Goal: Task Accomplishment & Management: Complete application form

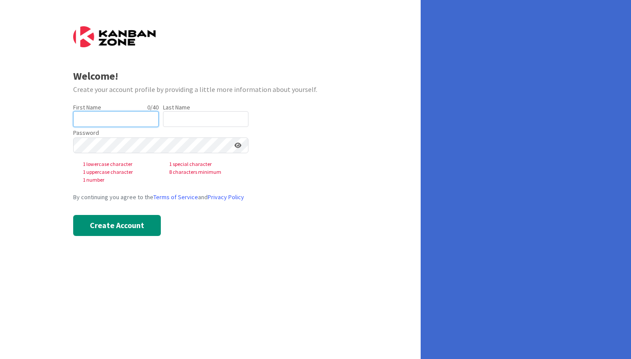
click at [117, 116] on input "text" at bounding box center [115, 119] width 85 height 16
type input "[PERSON_NAME]"
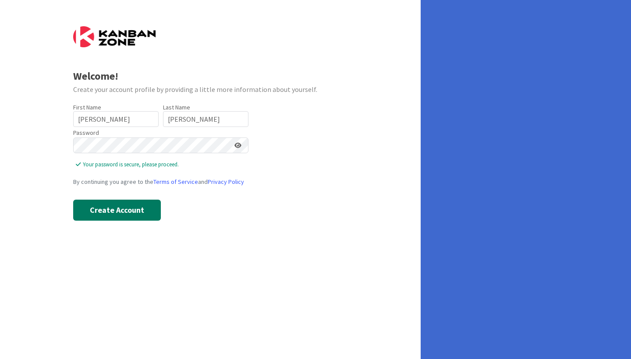
click at [92, 207] on button "Create Account" at bounding box center [117, 210] width 88 height 21
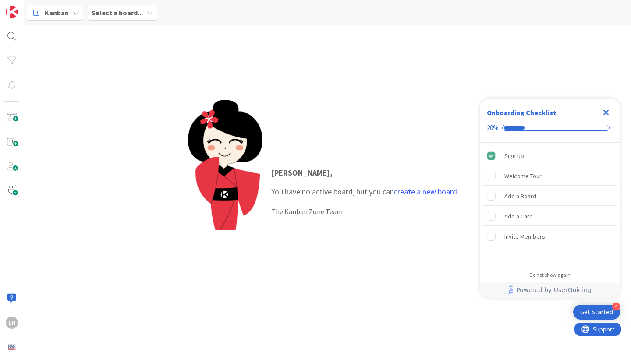
click at [140, 14] on b "Select a board..." at bounding box center [117, 12] width 51 height 9
click at [146, 12] on icon at bounding box center [149, 12] width 7 height 7
click at [10, 322] on div "LH" at bounding box center [12, 323] width 12 height 12
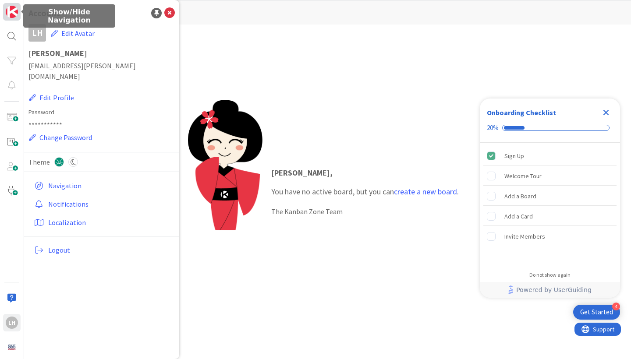
click at [10, 17] on img at bounding box center [12, 12] width 12 height 12
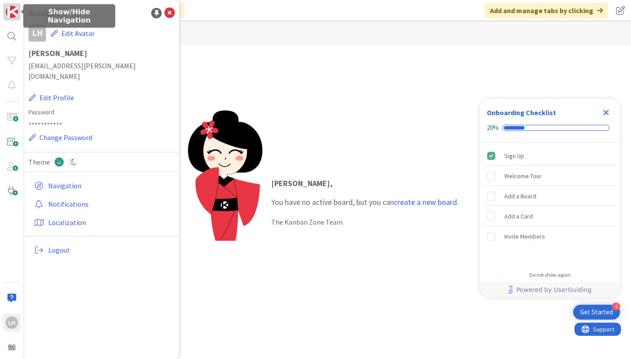
click at [10, 17] on img at bounding box center [12, 12] width 12 height 12
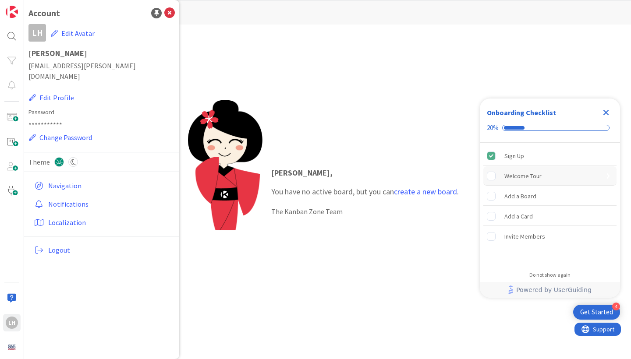
click at [507, 176] on div "Welcome Tour" at bounding box center [522, 176] width 37 height 11
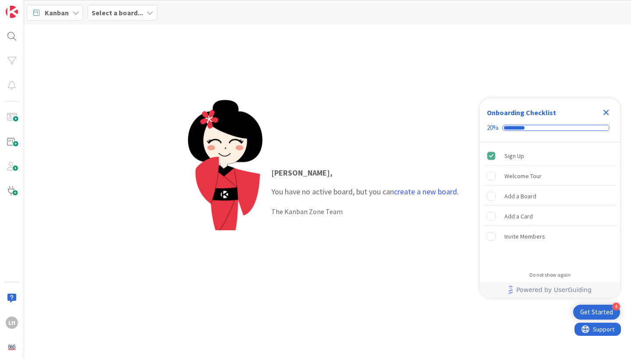
click at [605, 114] on icon "Close Checklist" at bounding box center [606, 113] width 6 height 6
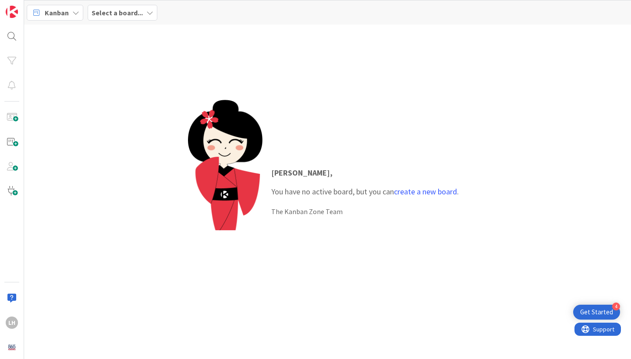
click at [73, 15] on icon at bounding box center [75, 12] width 7 height 7
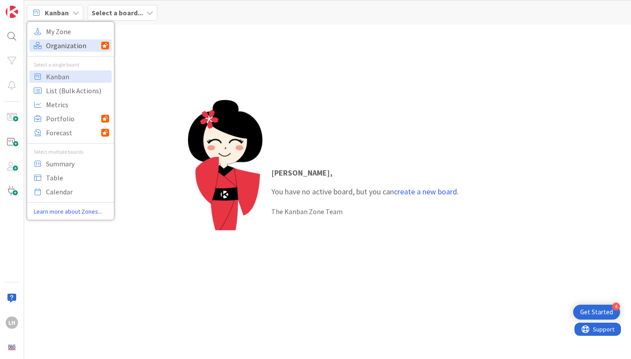
click at [75, 44] on span "Organization" at bounding box center [73, 45] width 55 height 13
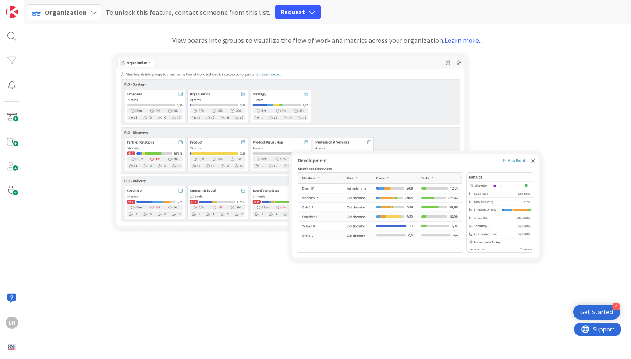
click at [74, 18] on div "Organization" at bounding box center [64, 12] width 74 height 16
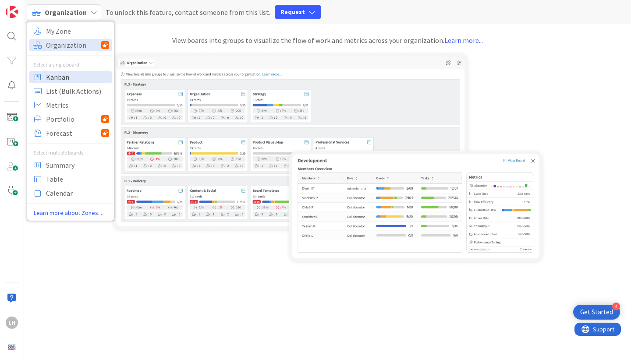
click at [79, 77] on span "Kanban" at bounding box center [77, 77] width 63 height 13
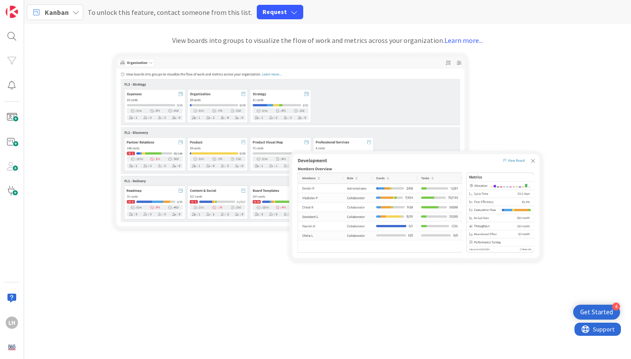
click at [69, 11] on div "Kanban" at bounding box center [55, 12] width 57 height 16
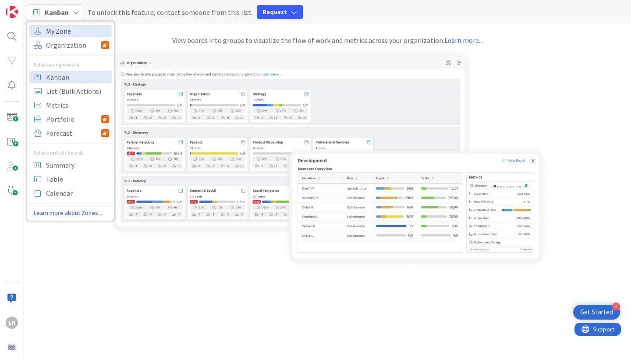
click at [69, 37] on span "My Zone" at bounding box center [77, 31] width 63 height 13
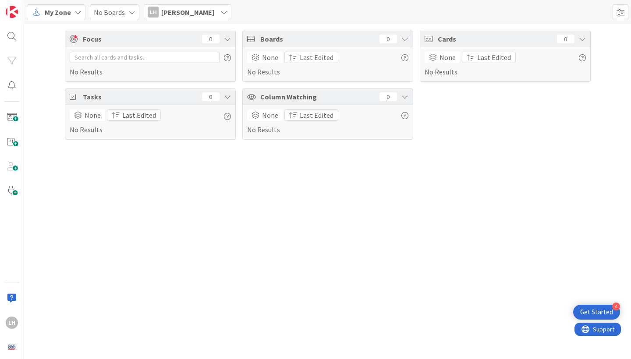
click at [68, 15] on span "My Zone" at bounding box center [58, 12] width 26 height 11
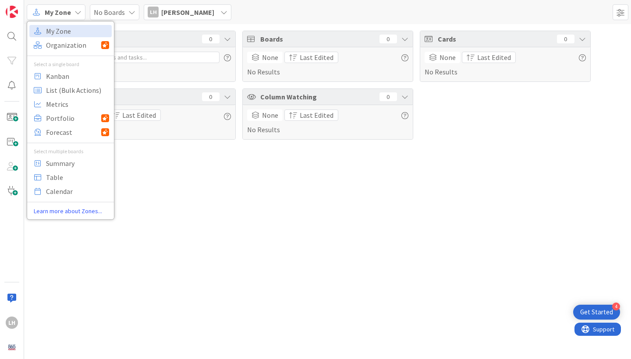
click at [62, 13] on span "My Zone" at bounding box center [58, 12] width 26 height 11
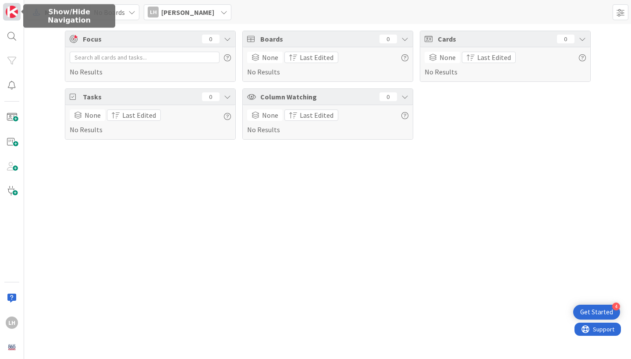
click at [9, 13] on img at bounding box center [12, 12] width 12 height 12
